Goal: Task Accomplishment & Management: Manage account settings

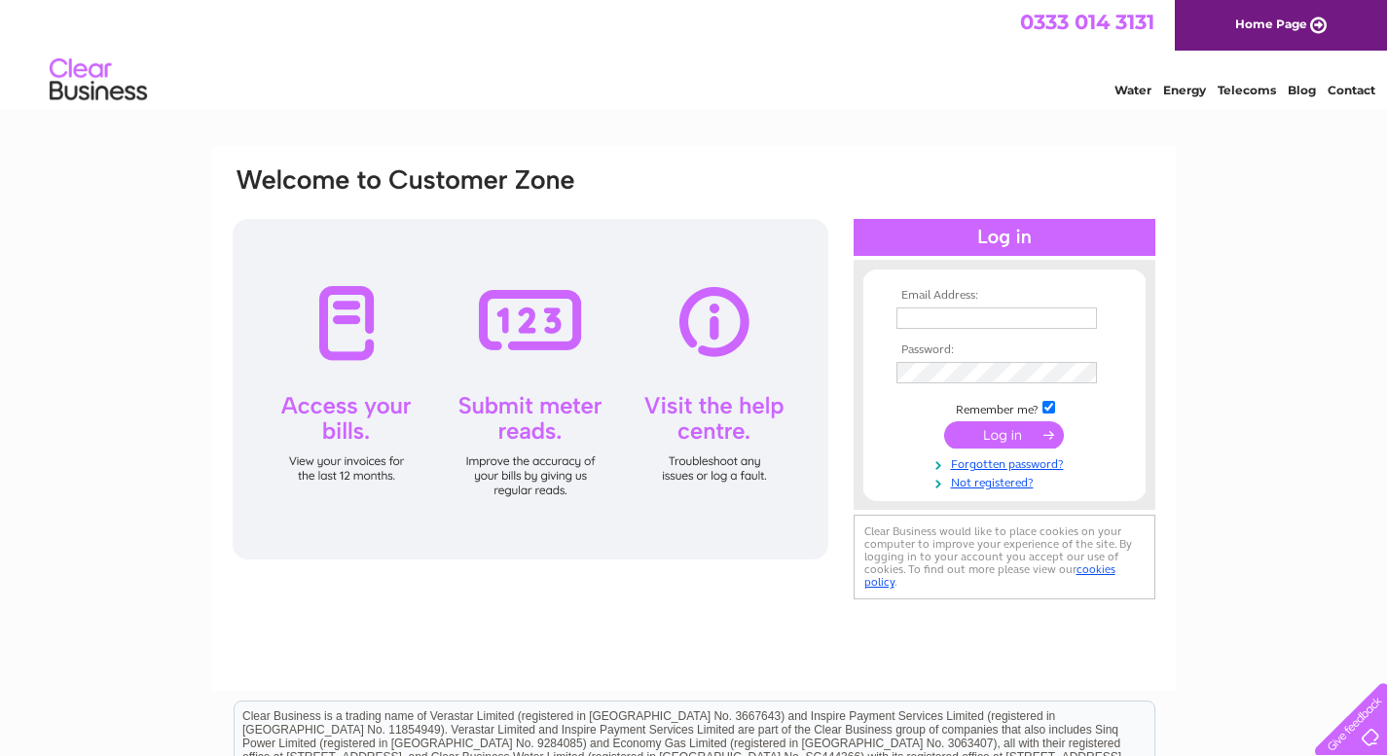
type input "admin@arranvets.co.uk"
click at [964, 432] on input "submit" at bounding box center [1004, 434] width 120 height 27
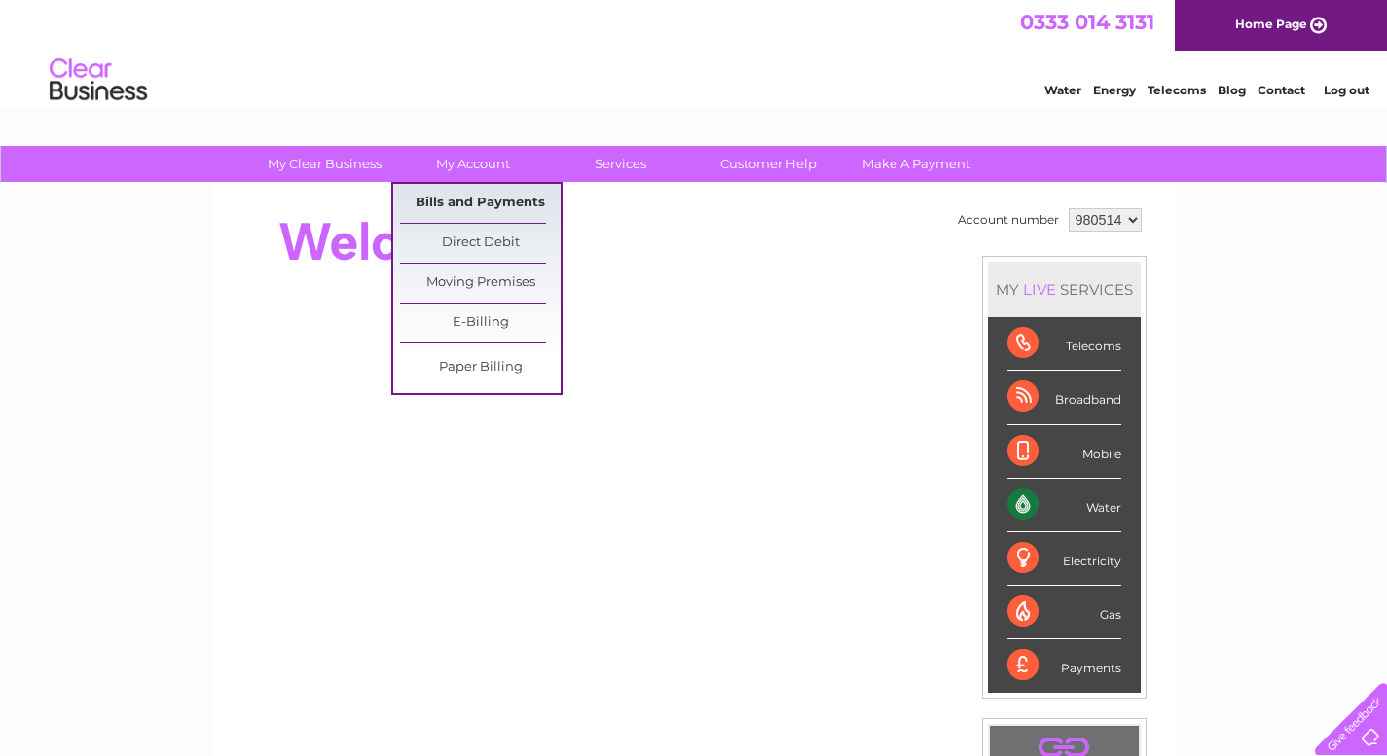
click at [484, 205] on link "Bills and Payments" at bounding box center [480, 203] width 161 height 39
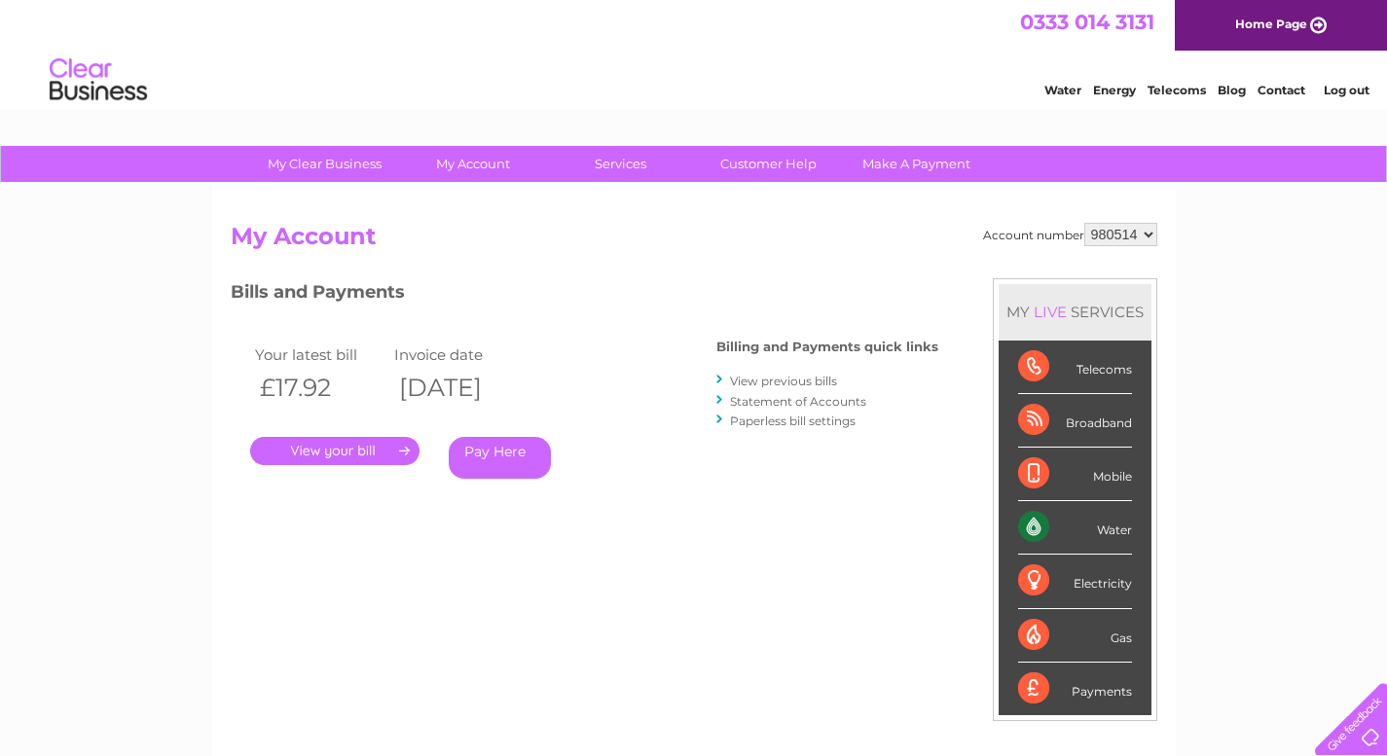
click at [347, 443] on link "." at bounding box center [334, 451] width 169 height 28
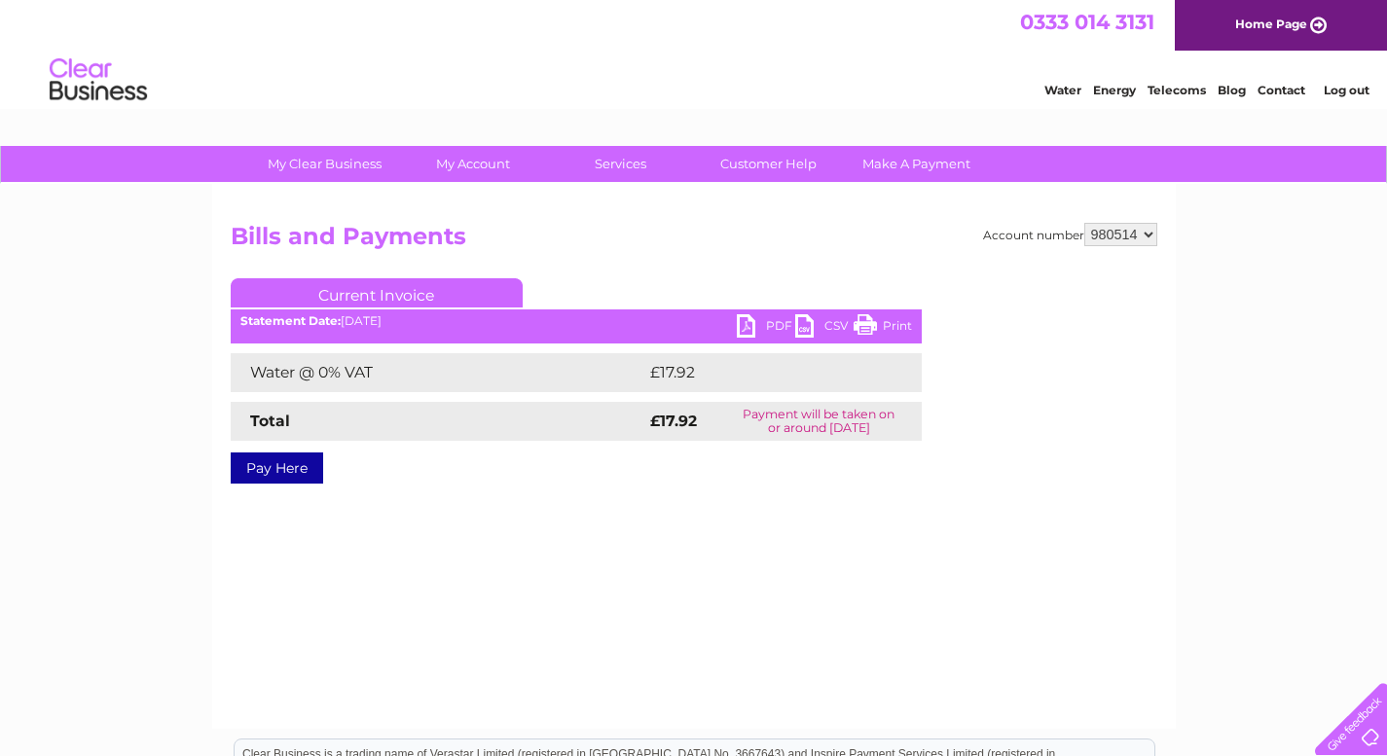
click at [750, 333] on link "PDF" at bounding box center [766, 328] width 58 height 28
